Goal: Task Accomplishment & Management: Use online tool/utility

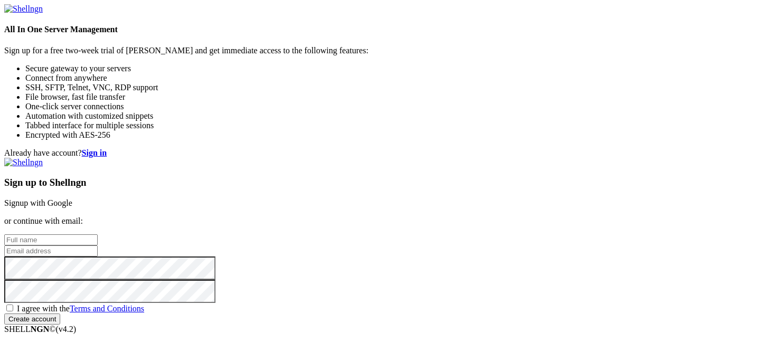
click at [98, 234] on input "text" at bounding box center [50, 239] width 93 height 11
type input "[PERSON_NAME]"
click at [98, 245] on input "email" at bounding box center [50, 250] width 93 height 11
type input "[EMAIL_ADDRESS][DOMAIN_NAME]"
click at [144, 304] on span "I agree with the Terms and Conditions" at bounding box center [80, 308] width 127 height 9
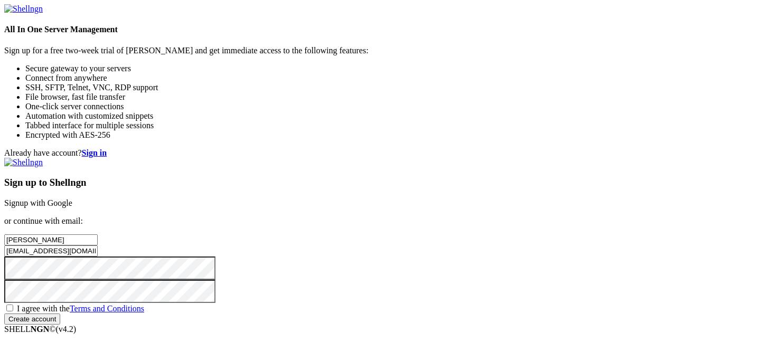
click at [13, 305] on input "I agree with the Terms and Conditions" at bounding box center [9, 308] width 7 height 7
checkbox input "true"
click at [60, 314] on input "Create account" at bounding box center [32, 319] width 56 height 11
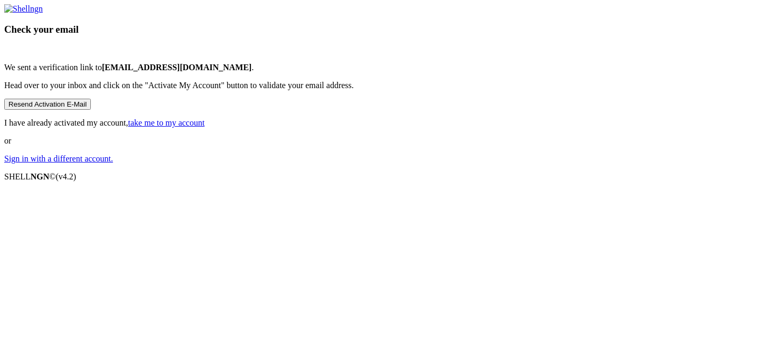
click at [205, 127] on link "take me to my account" at bounding box center [166, 122] width 77 height 9
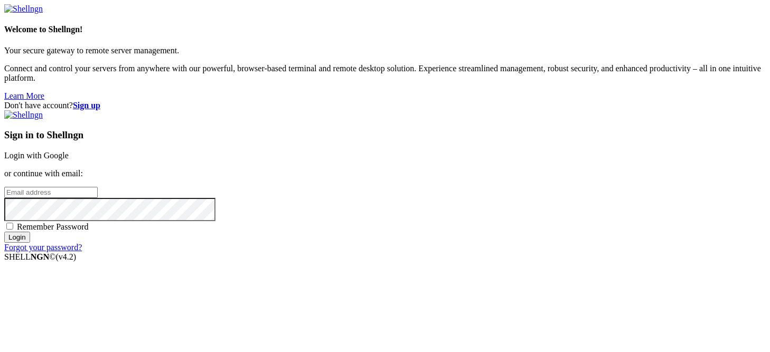
click at [98, 187] on input "email" at bounding box center [50, 192] width 93 height 11
type input "[EMAIL_ADDRESS][DOMAIN_NAME]"
click at [30, 243] on input "Login" at bounding box center [17, 237] width 26 height 11
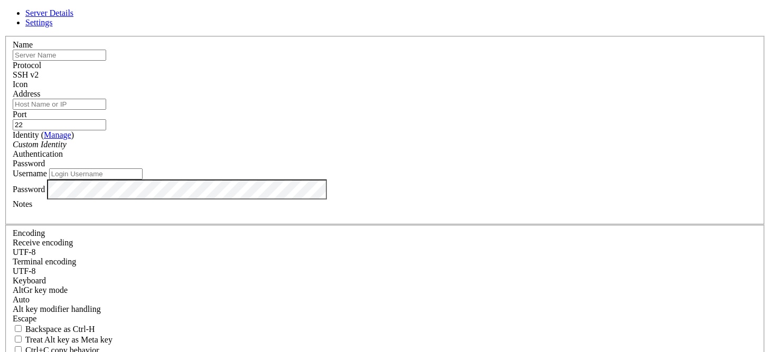
click at [106, 61] on input "text" at bounding box center [59, 55] width 93 height 11
type input "whi"
click at [106, 110] on input "Address" at bounding box center [59, 104] width 93 height 11
paste input "Xbisw0pd4hfg!"
drag, startPoint x: 329, startPoint y: 119, endPoint x: 213, endPoint y: 106, distance: 116.4
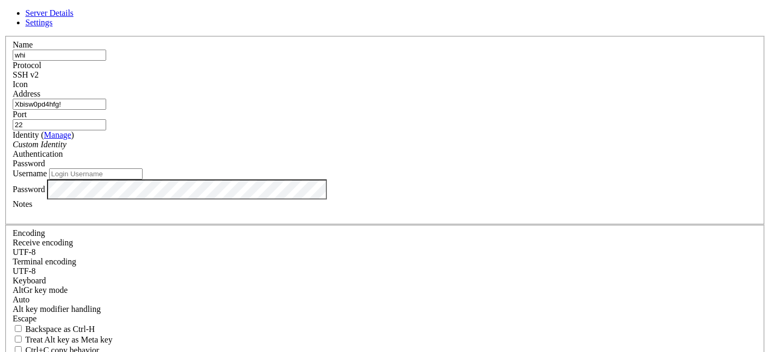
click at [213, 106] on div "Server Details Settings Name whi Protocol SSH v2 Icon" at bounding box center [384, 226] width 761 height 436
type input "Xbisw0pd4hfg!"
click at [143, 179] on input "Username" at bounding box center [95, 173] width 93 height 11
paste input "Xbisw0pd4hfg!"
drag, startPoint x: 311, startPoint y: 198, endPoint x: 189, endPoint y: 179, distance: 123.5
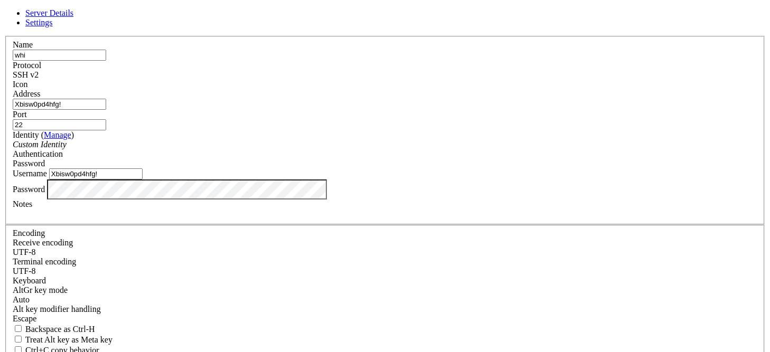
click at [183, 179] on div "Server Details Settings Name whi Protocol SSH v2 Icon" at bounding box center [384, 226] width 761 height 436
drag, startPoint x: 314, startPoint y: 197, endPoint x: 201, endPoint y: 179, distance: 113.9
click at [201, 179] on div "Server Details Settings Name whi Protocol SSH v2 Icon" at bounding box center [384, 226] width 761 height 436
type input "customer"
drag, startPoint x: 345, startPoint y: 120, endPoint x: 192, endPoint y: 96, distance: 155.4
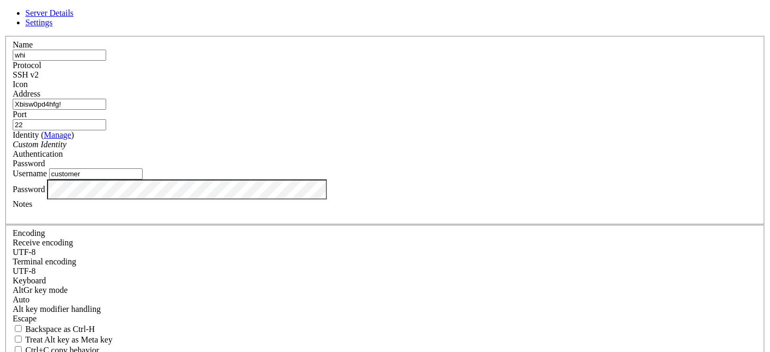
click at [192, 96] on div "Server Details Settings Name whi Protocol SSH v2 Icon" at bounding box center [384, 226] width 761 height 436
paste input "[TECHNICAL_ID]"
type input "[TECHNICAL_ID]"
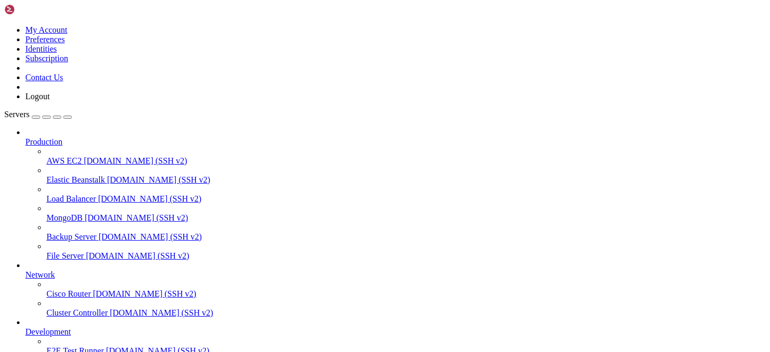
scroll to position [74, 0]
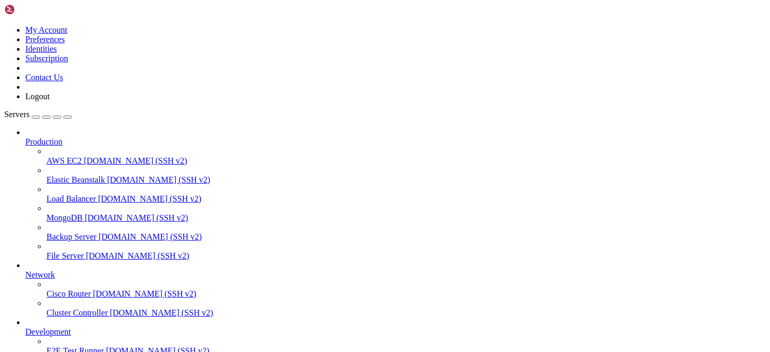
drag, startPoint x: 223, startPoint y: 779, endPoint x: 202, endPoint y: 793, distance: 25.8
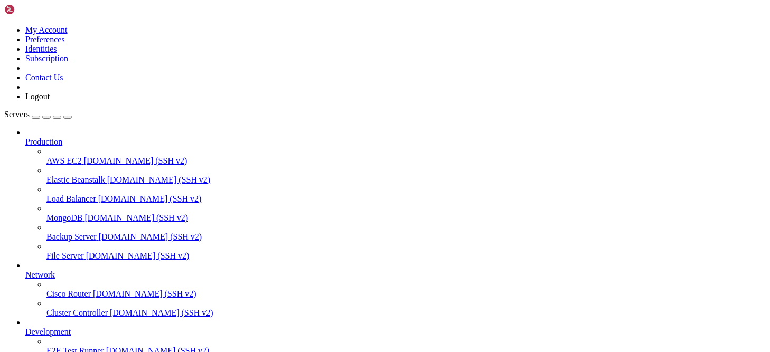
drag, startPoint x: 242, startPoint y: 771, endPoint x: 204, endPoint y: 762, distance: 39.1
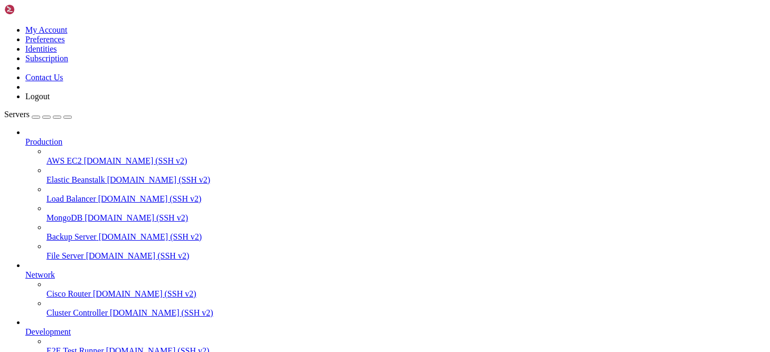
drag, startPoint x: 185, startPoint y: 863, endPoint x: 159, endPoint y: 851, distance: 28.1
drag, startPoint x: 189, startPoint y: 829, endPoint x: 153, endPoint y: 822, distance: 36.6
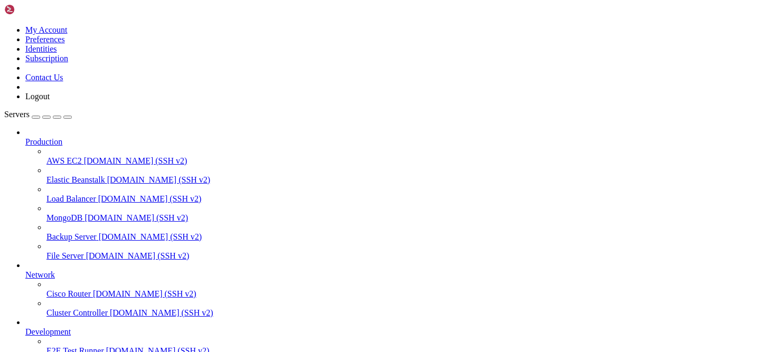
scroll to position [153, 0]
drag, startPoint x: 148, startPoint y: 831, endPoint x: 89, endPoint y: 799, distance: 67.3
drag, startPoint x: 211, startPoint y: 794, endPoint x: 308, endPoint y: 737, distance: 112.6
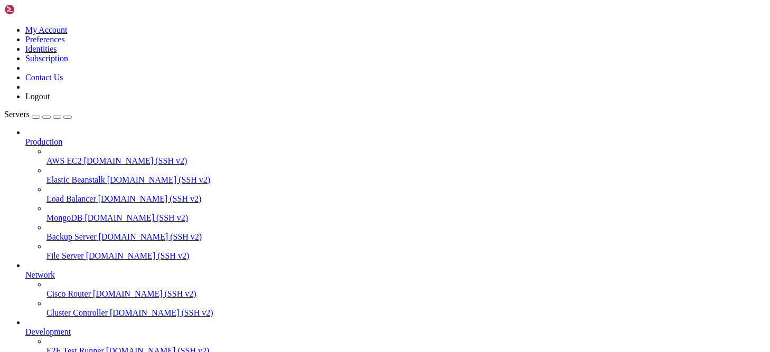
drag, startPoint x: 177, startPoint y: 740, endPoint x: 154, endPoint y: 709, distance: 38.0
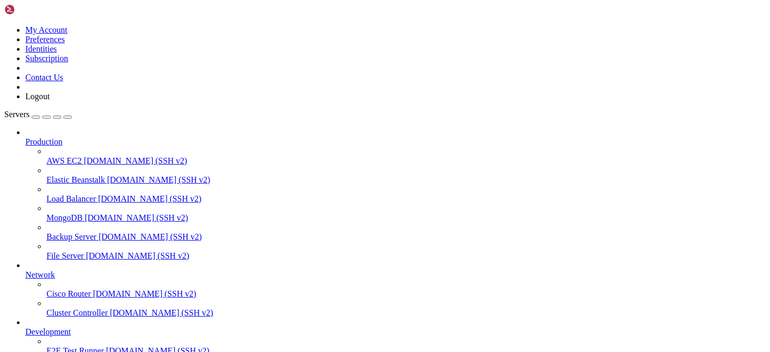
drag, startPoint x: 182, startPoint y: 727, endPoint x: 236, endPoint y: 665, distance: 82.7
drag, startPoint x: 148, startPoint y: 776, endPoint x: 286, endPoint y: 683, distance: 166.5
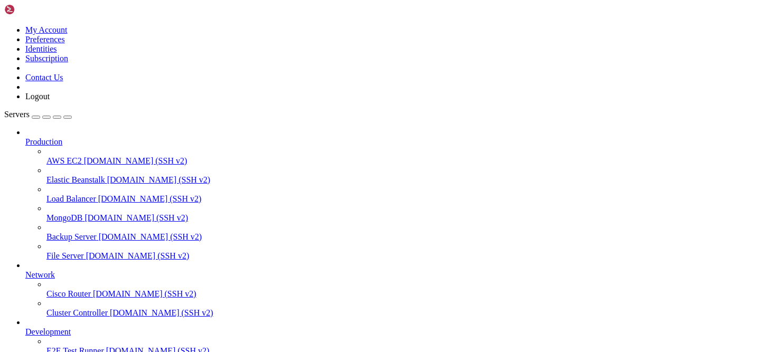
scroll to position [6524, 0]
drag, startPoint x: 159, startPoint y: 706, endPoint x: 256, endPoint y: 657, distance: 108.1
drag, startPoint x: 262, startPoint y: 707, endPoint x: 279, endPoint y: 652, distance: 57.9
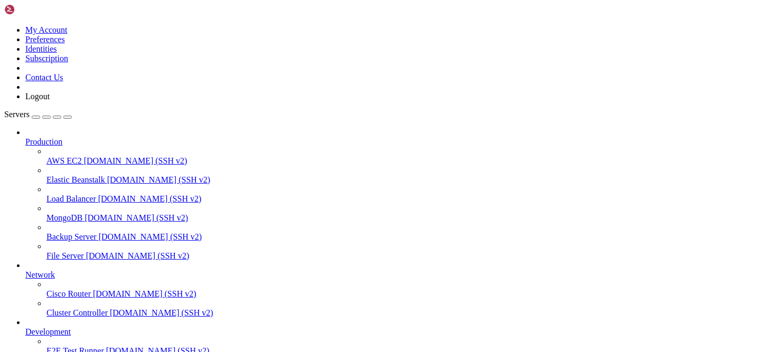
drag, startPoint x: 248, startPoint y: 740, endPoint x: 313, endPoint y: 688, distance: 83.0
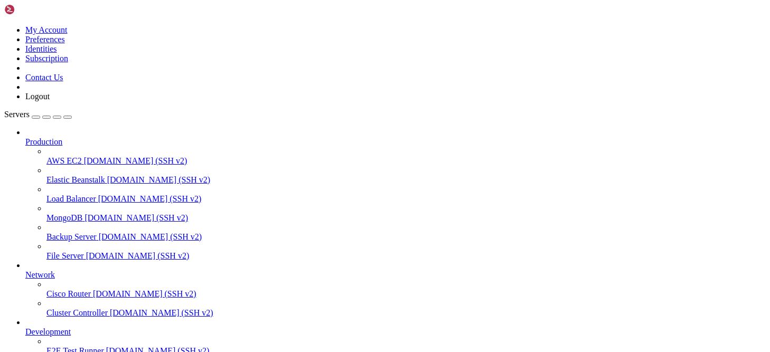
drag, startPoint x: 221, startPoint y: 699, endPoint x: 221, endPoint y: 650, distance: 49.6
drag, startPoint x: 243, startPoint y: 712, endPoint x: 247, endPoint y: 647, distance: 65.6
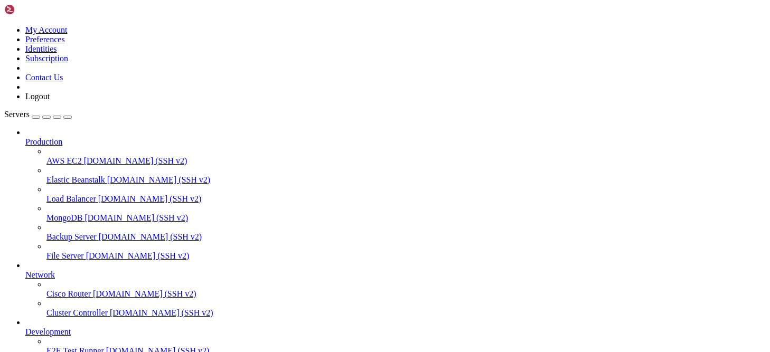
scroll to position [18109, 0]
drag, startPoint x: 205, startPoint y: 658, endPoint x: 155, endPoint y: 639, distance: 53.6
drag, startPoint x: 300, startPoint y: 666, endPoint x: 261, endPoint y: 637, distance: 48.7
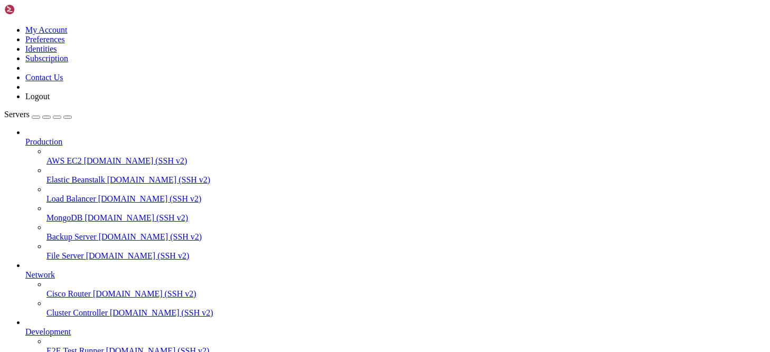
drag, startPoint x: 223, startPoint y: 705, endPoint x: 244, endPoint y: 626, distance: 81.8
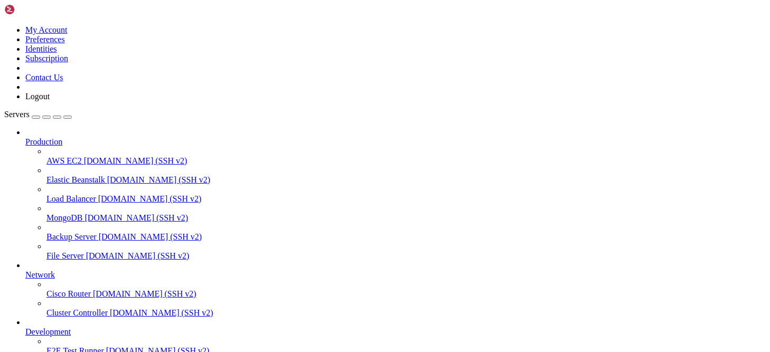
drag, startPoint x: 320, startPoint y: 720, endPoint x: 301, endPoint y: 673, distance: 51.2
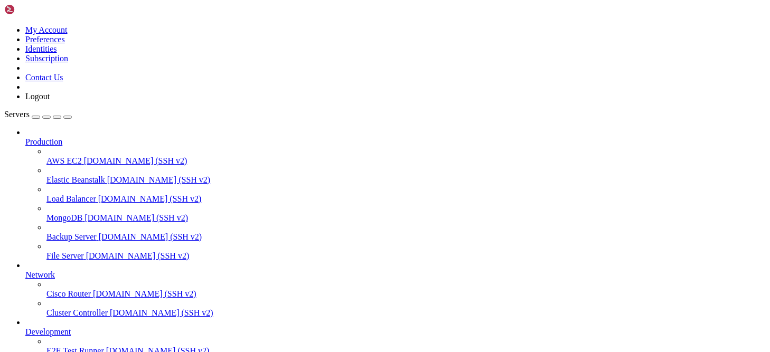
drag, startPoint x: 329, startPoint y: 789, endPoint x: 311, endPoint y: 759, distance: 35.0
drag, startPoint x: 196, startPoint y: 714, endPoint x: 299, endPoint y: 639, distance: 127.5
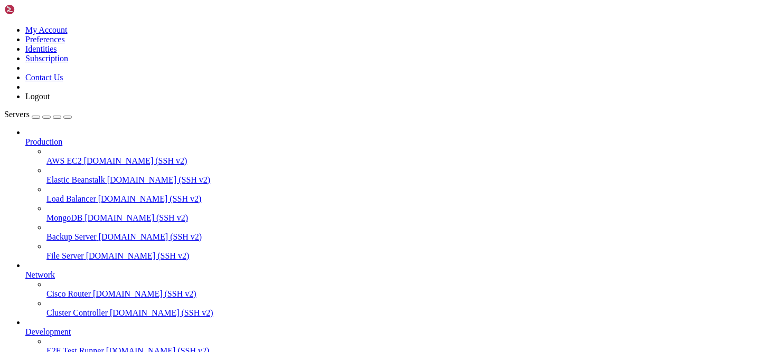
drag, startPoint x: 267, startPoint y: 686, endPoint x: 226, endPoint y: 639, distance: 62.5
drag, startPoint x: 192, startPoint y: 712, endPoint x: 184, endPoint y: 684, distance: 29.1
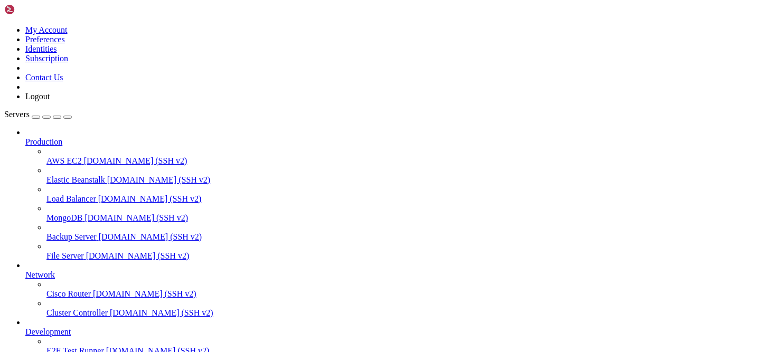
scroll to position [19563, 0]
